Goal: Information Seeking & Learning: Learn about a topic

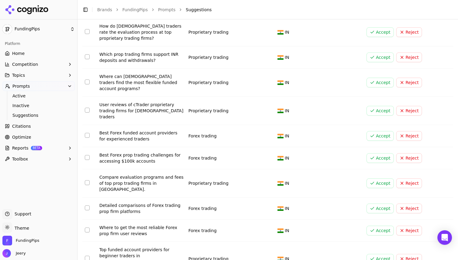
scroll to position [365, 0]
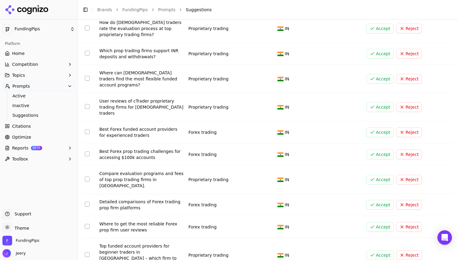
click at [88, 252] on button "Select row 21" at bounding box center [87, 254] width 5 height 5
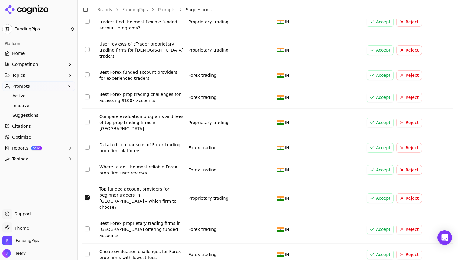
scroll to position [426, 0]
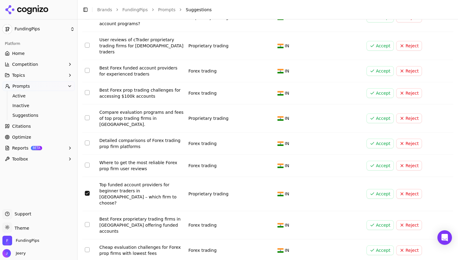
click at [87, 222] on button "Select row 22" at bounding box center [87, 224] width 5 height 5
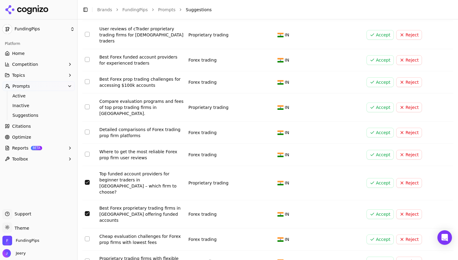
click at [86, 236] on button "Select row 23" at bounding box center [87, 238] width 5 height 5
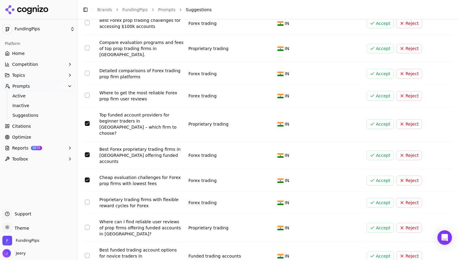
scroll to position [502, 0]
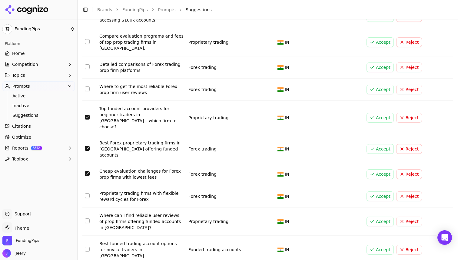
click at [89, 193] on button "Select row 24" at bounding box center [87, 195] width 5 height 5
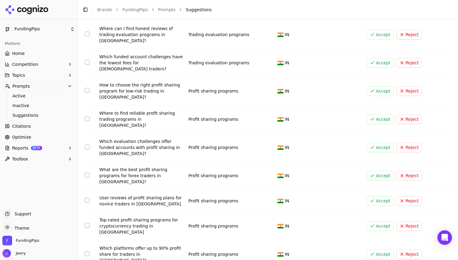
scroll to position [1445, 0]
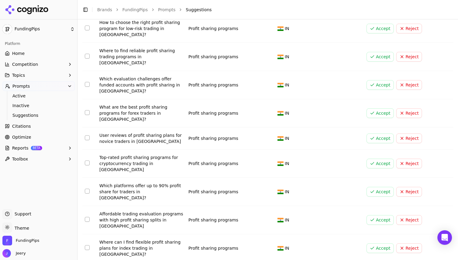
scroll to position [1490, 0]
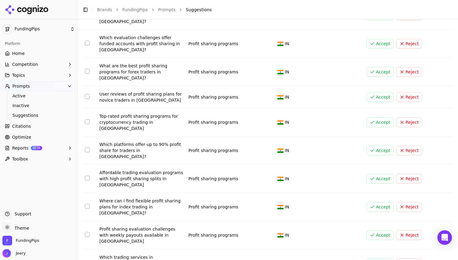
scroll to position [1526, 0]
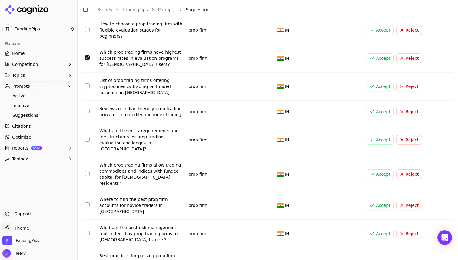
scroll to position [1973, 0]
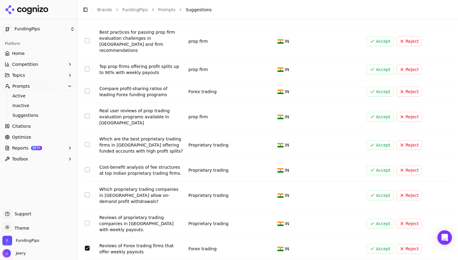
scroll to position [2191, 0]
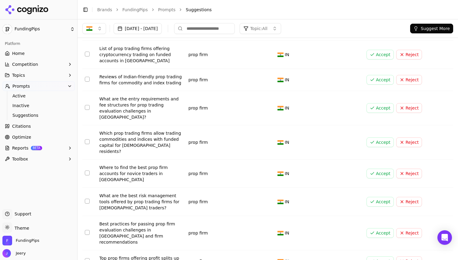
scroll to position [2017, 0]
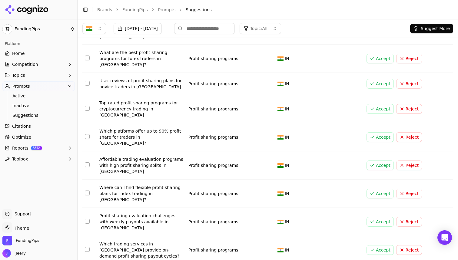
scroll to position [1470, 0]
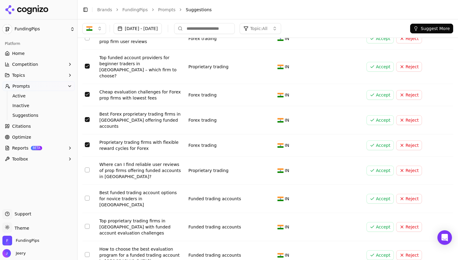
scroll to position [521, 0]
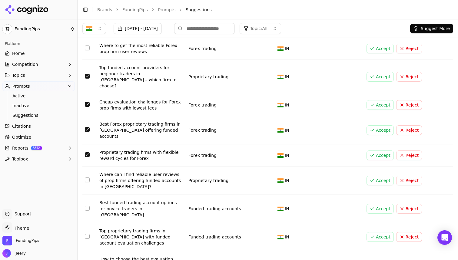
click at [374, 150] on button "Accept" at bounding box center [380, 155] width 27 height 10
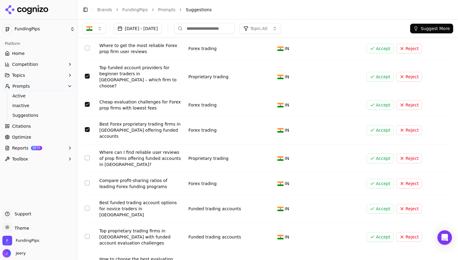
click at [378, 125] on button "Accept" at bounding box center [380, 130] width 27 height 10
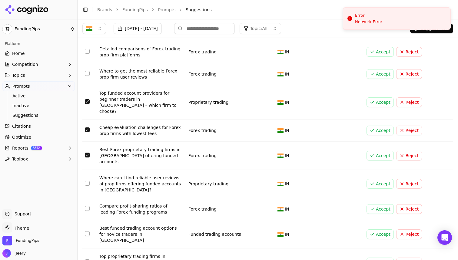
scroll to position [494, 0]
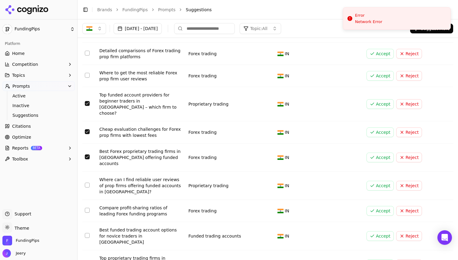
click at [372, 152] on button "Accept" at bounding box center [380, 157] width 27 height 10
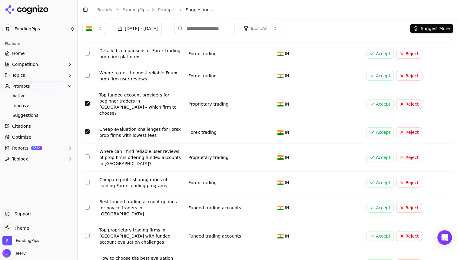
click at [370, 127] on button "Accept" at bounding box center [380, 132] width 27 height 10
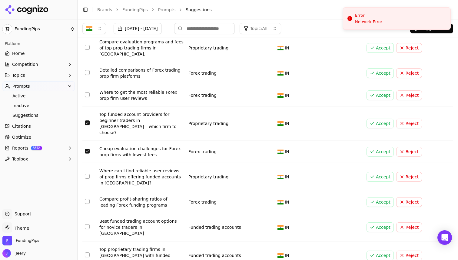
scroll to position [470, 0]
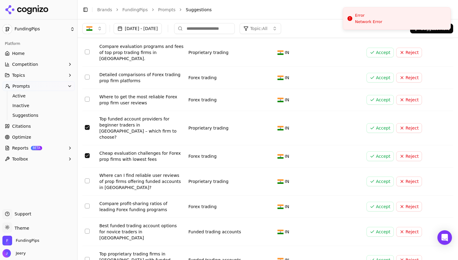
click at [372, 123] on button "Accept" at bounding box center [380, 128] width 27 height 10
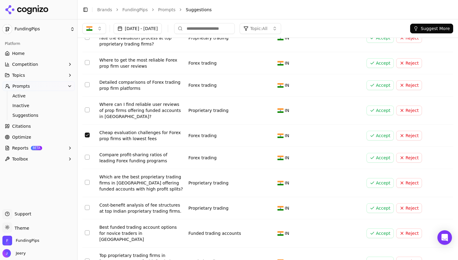
scroll to position [432, 0]
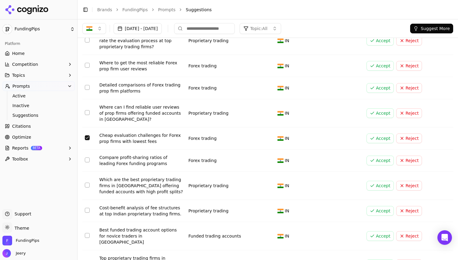
click at [375, 133] on button "Accept" at bounding box center [380, 138] width 27 height 10
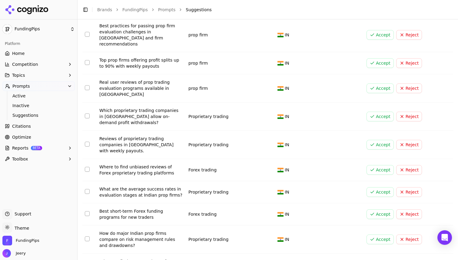
scroll to position [2199, 0]
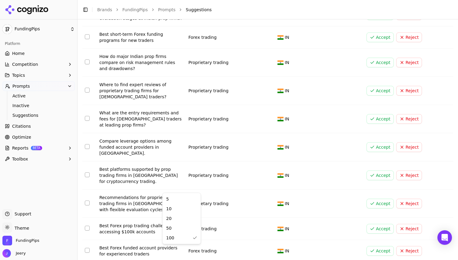
click at [174, 250] on html "FundingPips Platform Home Competition Topics Prompts Active Inactive Suggestion…" at bounding box center [229, 130] width 458 height 260
click at [176, 251] on html "FundingPips Platform Home Competition Topics Prompts Active Inactive Suggestion…" at bounding box center [229, 130] width 458 height 260
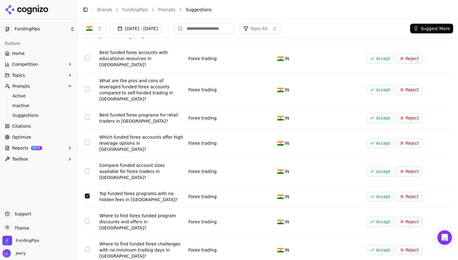
scroll to position [1168, 0]
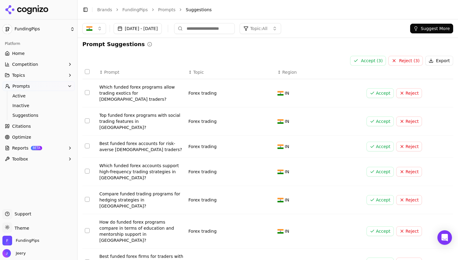
scroll to position [0, 0]
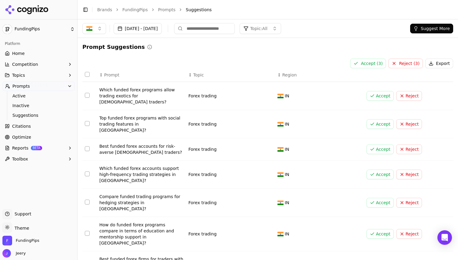
click at [89, 93] on button "Select row 101" at bounding box center [87, 95] width 5 height 5
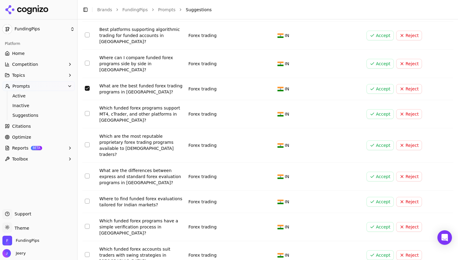
scroll to position [1433, 0]
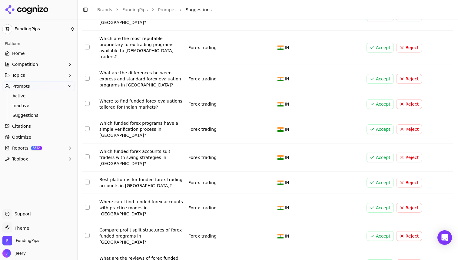
scroll to position [1549, 0]
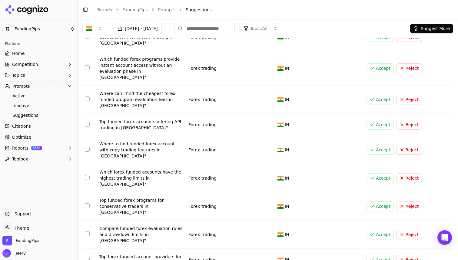
scroll to position [2114, 0]
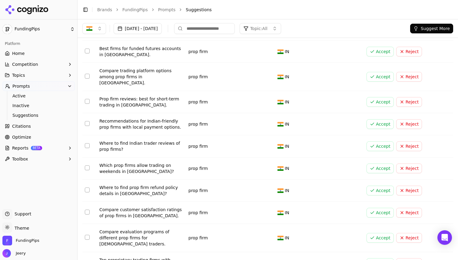
scroll to position [1081, 0]
click at [88, 259] on button "Select row 251" at bounding box center [87, 262] width 5 height 5
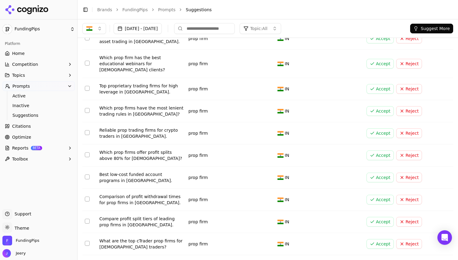
scroll to position [440, 0]
click at [268, 31] on span "Topic: All" at bounding box center [258, 28] width 17 height 6
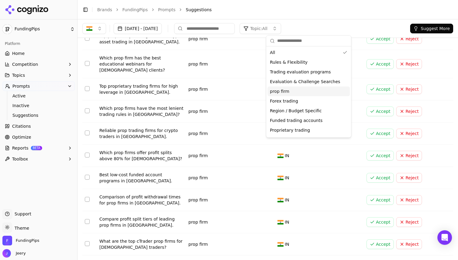
click at [283, 90] on span "prop firm" at bounding box center [279, 91] width 19 height 6
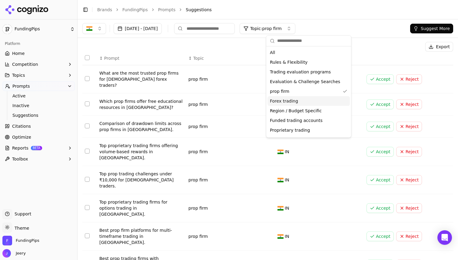
scroll to position [34, 0]
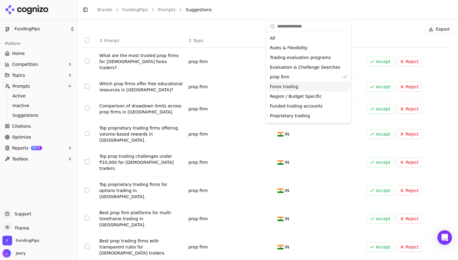
click at [87, 159] on button "Select row 205" at bounding box center [87, 161] width 5 height 5
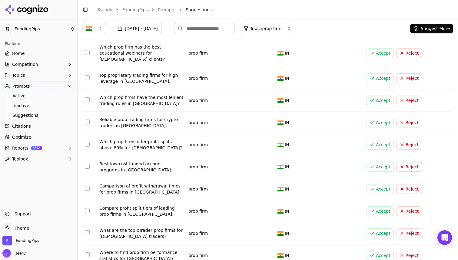
scroll to position [436, 0]
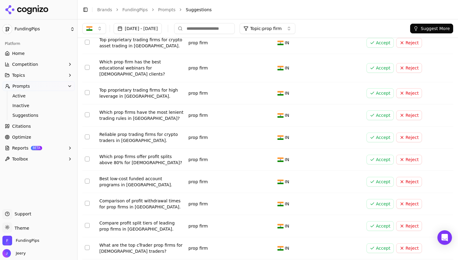
click at [89, 156] on button "Select row 221" at bounding box center [87, 158] width 5 height 5
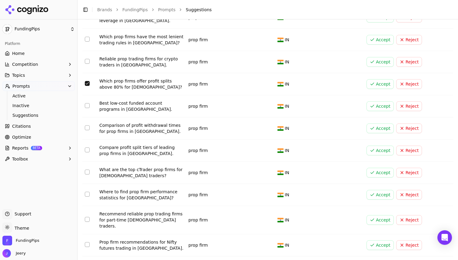
scroll to position [525, 0]
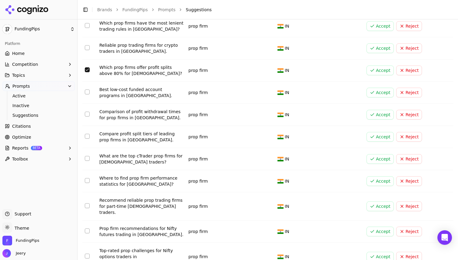
click at [88, 156] on button "Select row 225" at bounding box center [87, 158] width 5 height 5
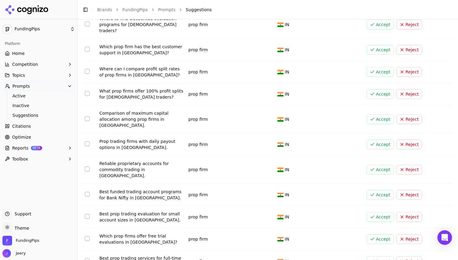
scroll to position [1728, 0]
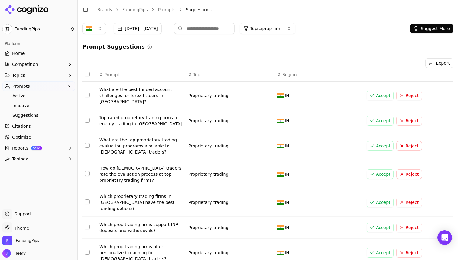
scroll to position [0, 0]
click at [282, 28] on span "Topic: prop firm" at bounding box center [266, 28] width 32 height 6
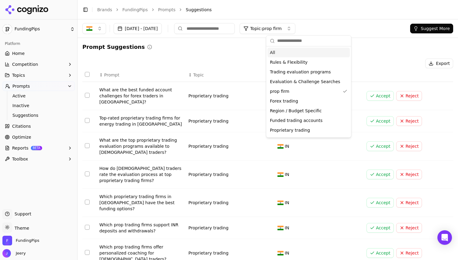
click at [278, 51] on div "All" at bounding box center [309, 53] width 82 height 10
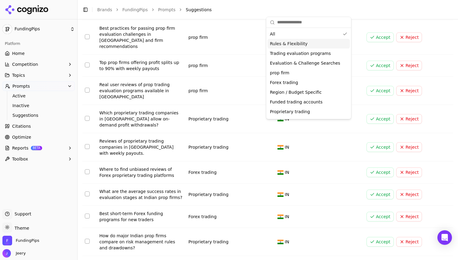
scroll to position [2199, 0]
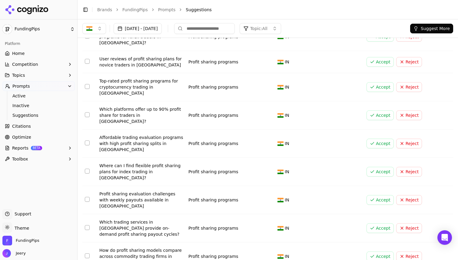
scroll to position [1451, 0]
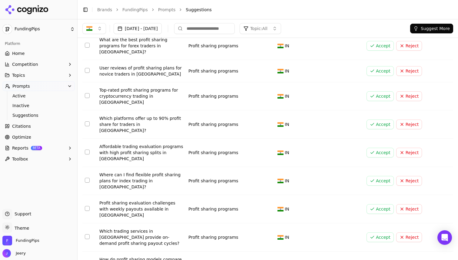
click at [268, 27] on span "Topic: All" at bounding box center [258, 28] width 17 height 6
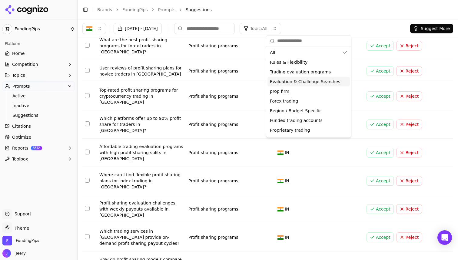
click at [279, 80] on span "Evaluation & Challenge Searches" at bounding box center [305, 81] width 70 height 6
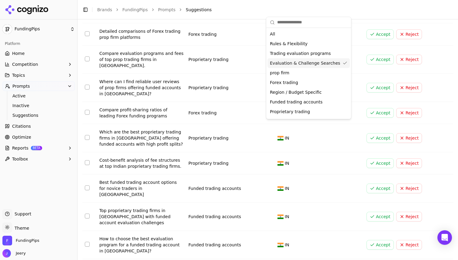
scroll to position [469, 0]
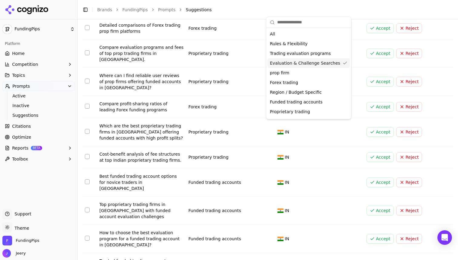
click at [88, 235] on button "Select row 24" at bounding box center [87, 237] width 5 height 5
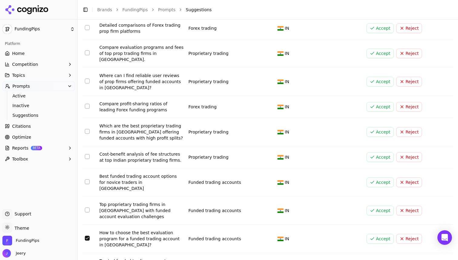
click at [377, 234] on button "Accept" at bounding box center [380, 239] width 27 height 10
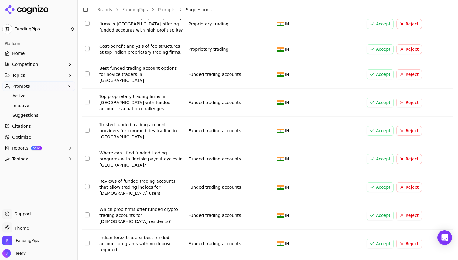
scroll to position [615, 0]
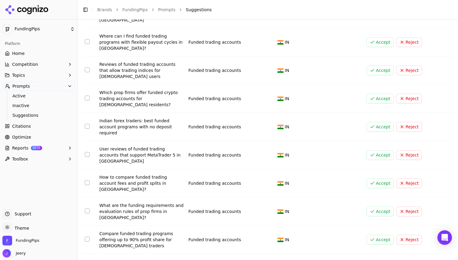
scroll to position [713, 0]
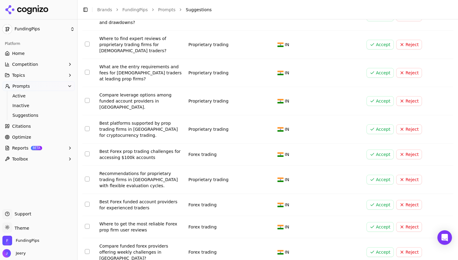
scroll to position [2187, 0]
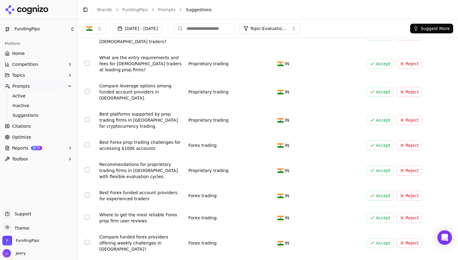
scroll to position [2164, 0]
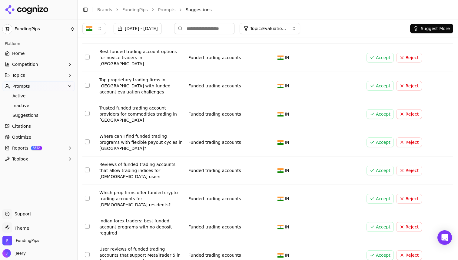
scroll to position [414, 0]
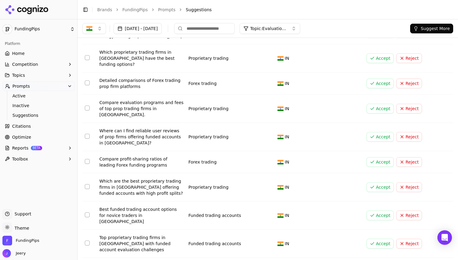
click at [222, 31] on input at bounding box center [204, 28] width 61 height 11
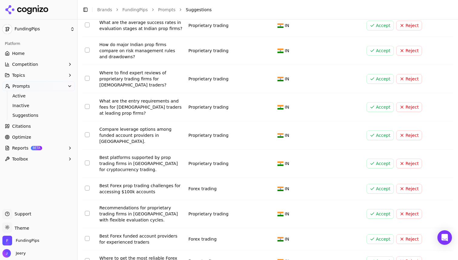
scroll to position [2187, 0]
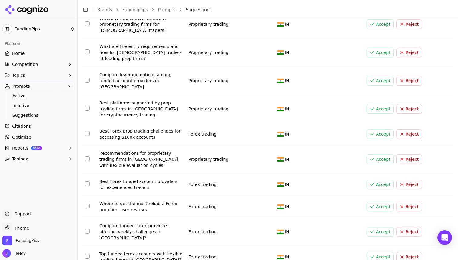
type input "**********"
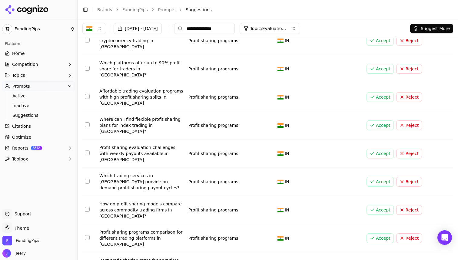
scroll to position [1379, 0]
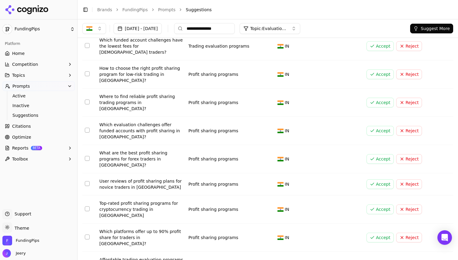
scroll to position [1230, 0]
